Goal: Find specific page/section

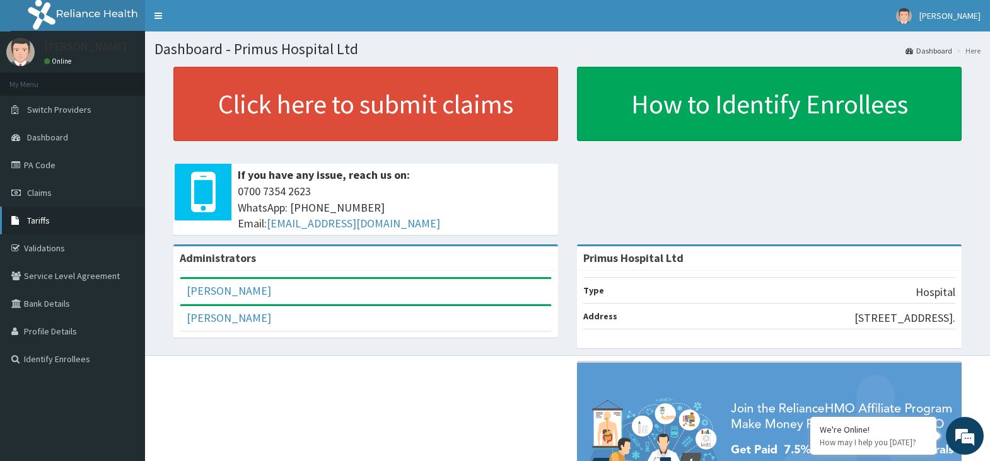
click at [37, 219] on span "Tariffs" at bounding box center [38, 220] width 23 height 11
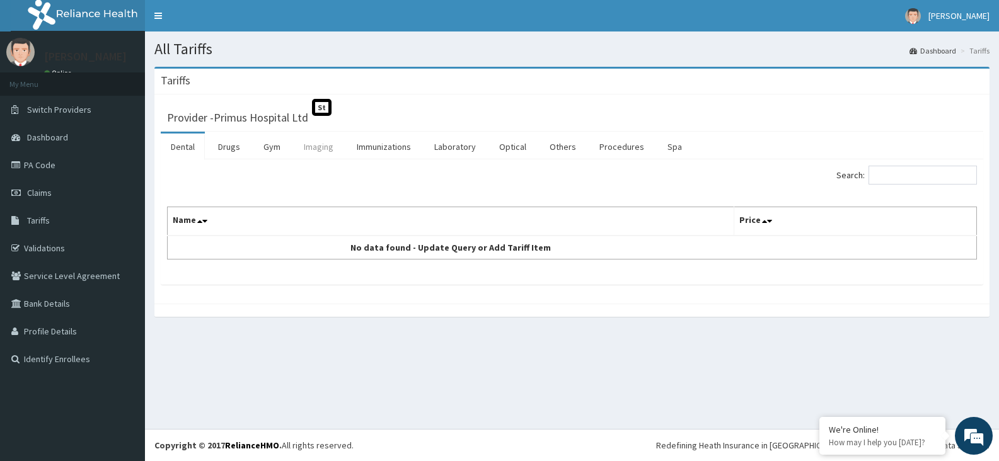
click at [318, 149] on link "Imaging" at bounding box center [319, 147] width 50 height 26
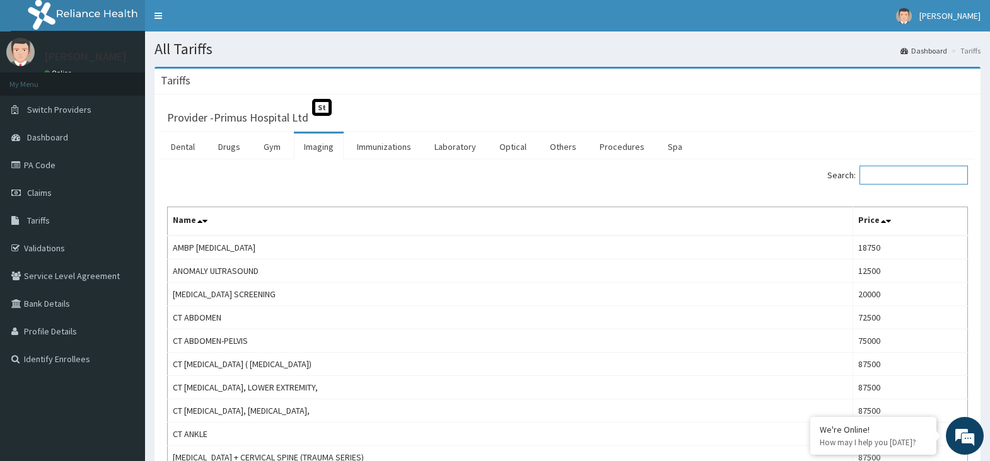
click at [884, 178] on input "Search:" at bounding box center [913, 175] width 108 height 19
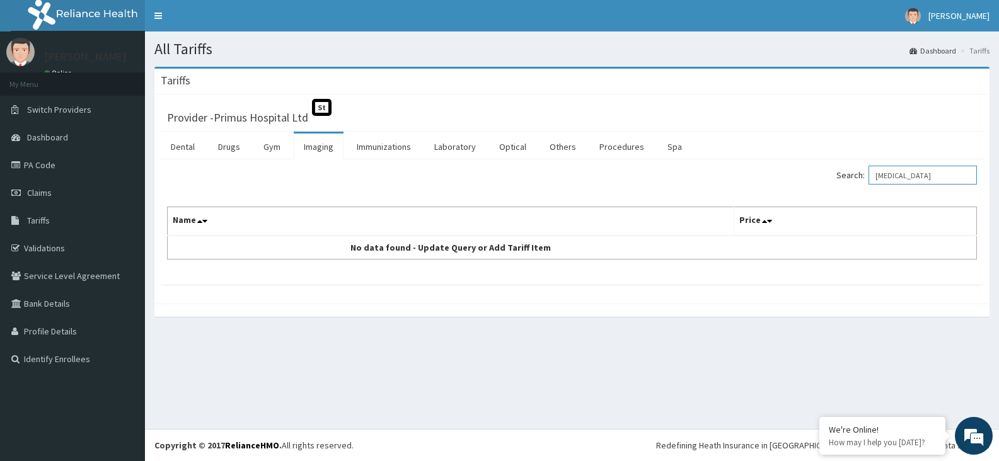
drag, startPoint x: 885, startPoint y: 178, endPoint x: 959, endPoint y: 176, distance: 74.4
click at [959, 176] on input "breast ultrasound" at bounding box center [923, 175] width 108 height 19
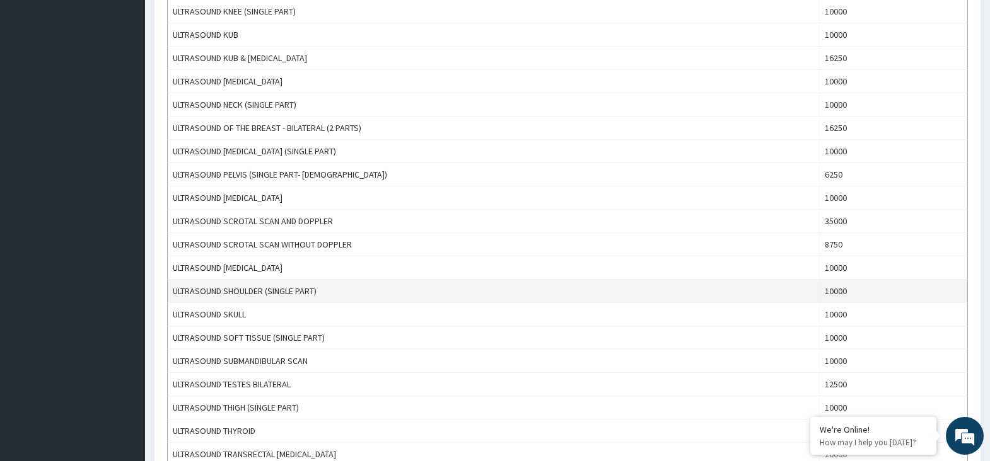
scroll to position [882, 0]
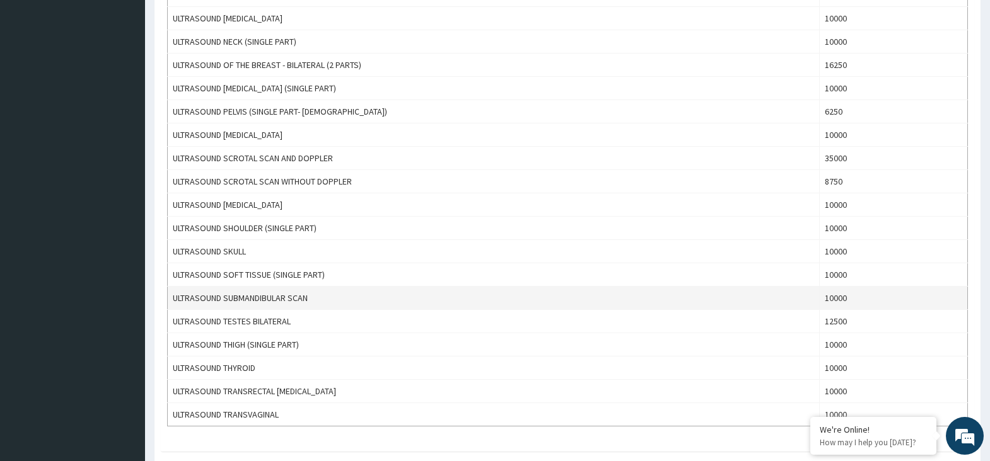
type input "ultrasound"
